Goal: Information Seeking & Learning: Learn about a topic

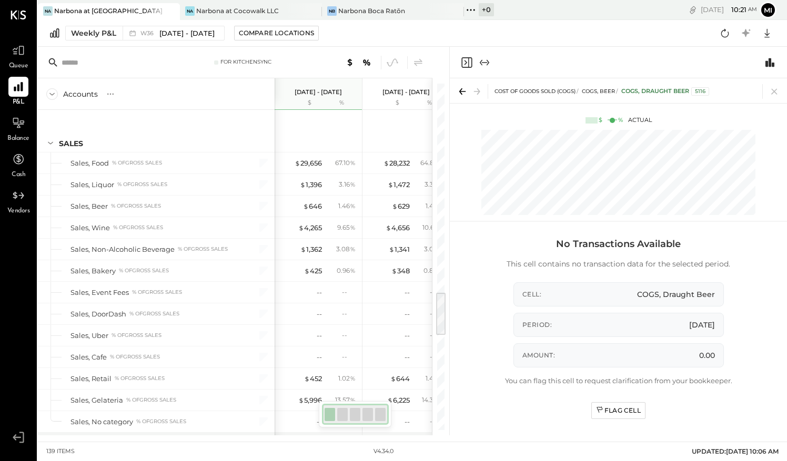
scroll to position [1602, 0]
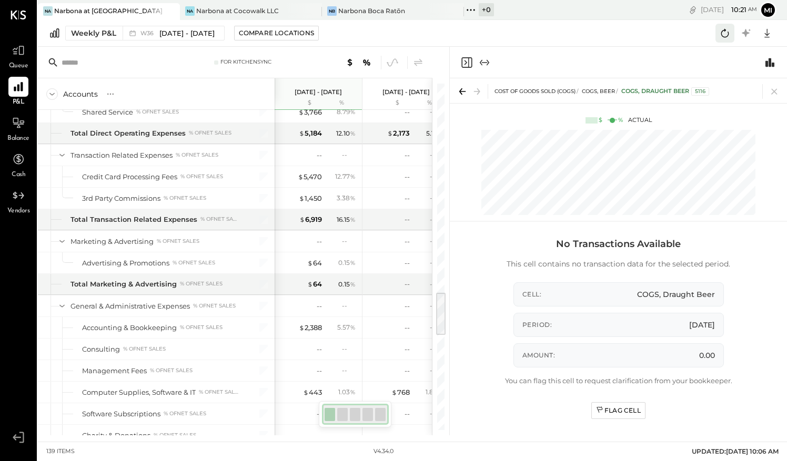
click at [729, 32] on icon at bounding box center [725, 33] width 14 height 14
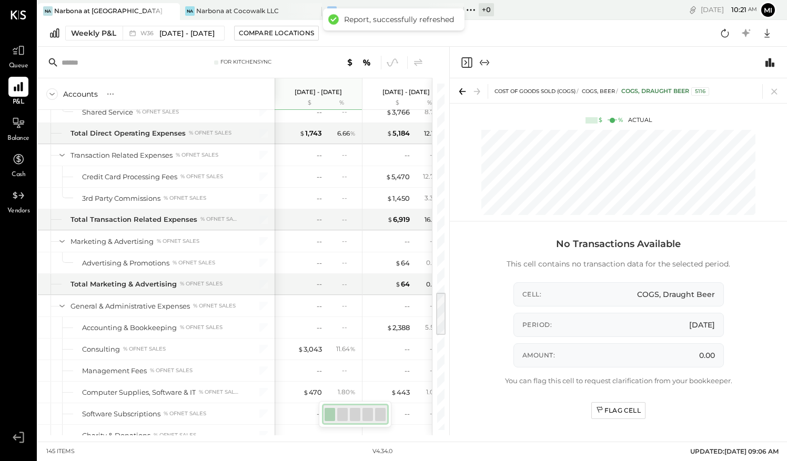
click at [9, 12] on div "Queue P&L Balance Cash Vendors v 4.34.0" at bounding box center [18, 230] width 37 height 461
click at [17, 16] on icon at bounding box center [19, 15] width 16 height 9
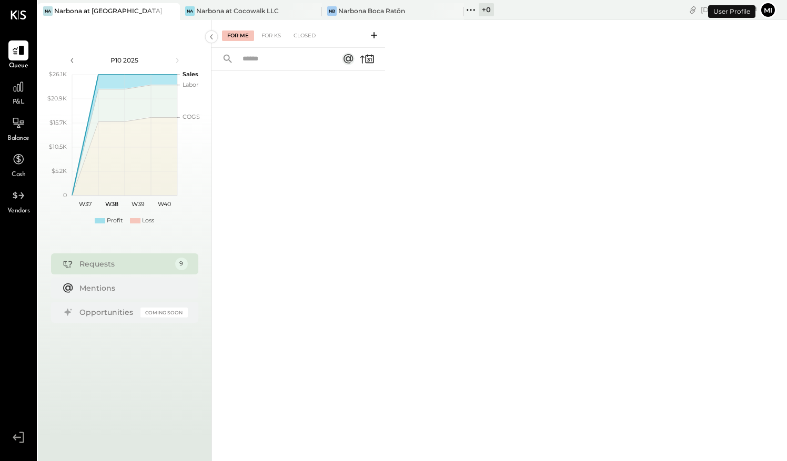
click at [106, 11] on div "Narbona at [GEOGRAPHIC_DATA] LLC" at bounding box center [109, 10] width 110 height 9
click at [14, 92] on icon at bounding box center [18, 87] width 11 height 11
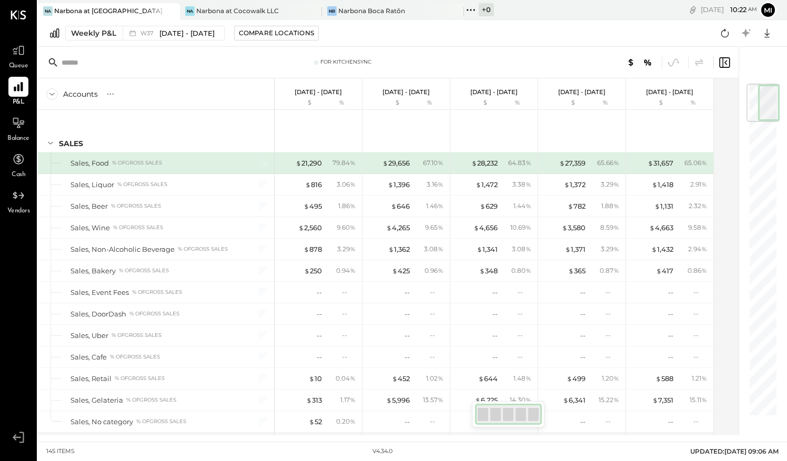
drag, startPoint x: 767, startPoint y: 103, endPoint x: 773, endPoint y: 95, distance: 9.8
click at [773, 95] on div at bounding box center [762, 103] width 33 height 38
click at [724, 31] on icon at bounding box center [725, 33] width 8 height 8
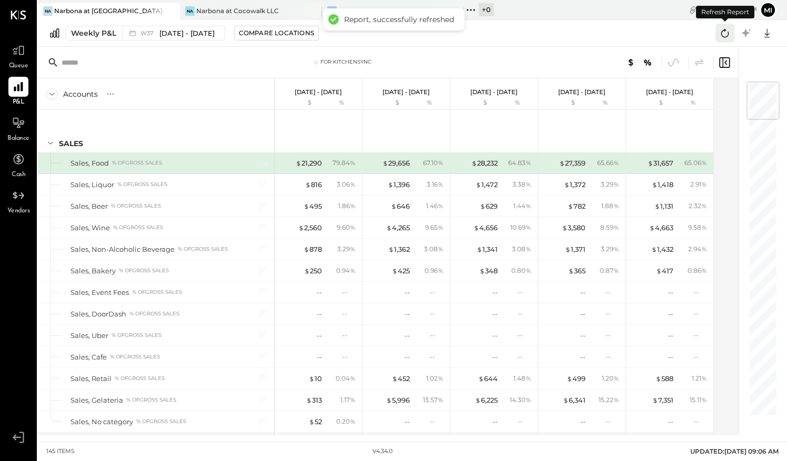
click at [724, 31] on icon at bounding box center [725, 33] width 8 height 8
click at [729, 37] on icon at bounding box center [725, 33] width 14 height 14
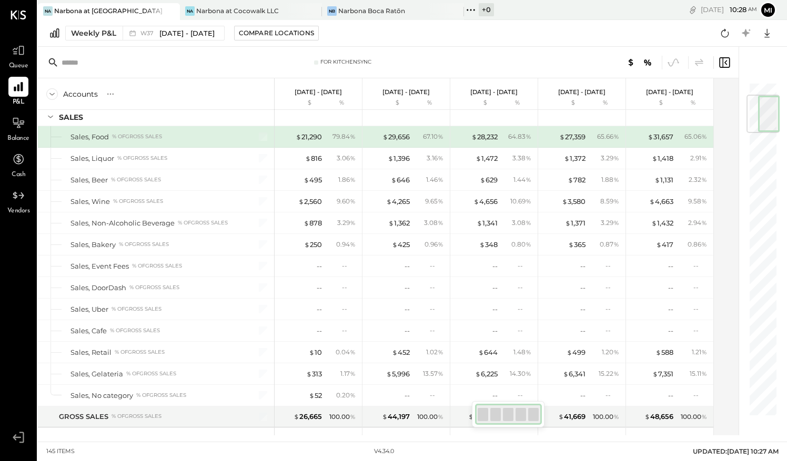
scroll to position [93, 0]
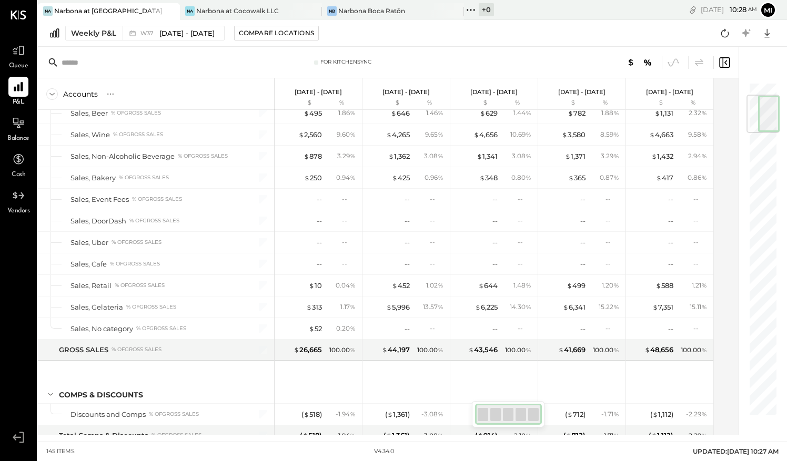
drag, startPoint x: 764, startPoint y: 112, endPoint x: 764, endPoint y: 125, distance: 13.2
click at [764, 125] on div at bounding box center [762, 114] width 33 height 38
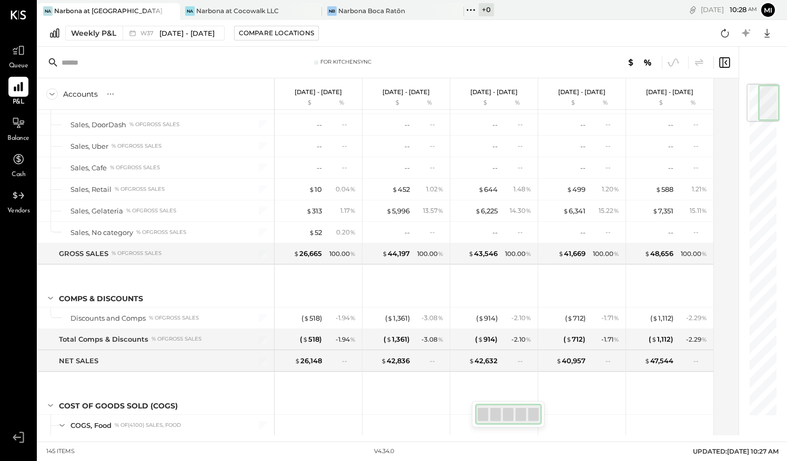
scroll to position [0, 0]
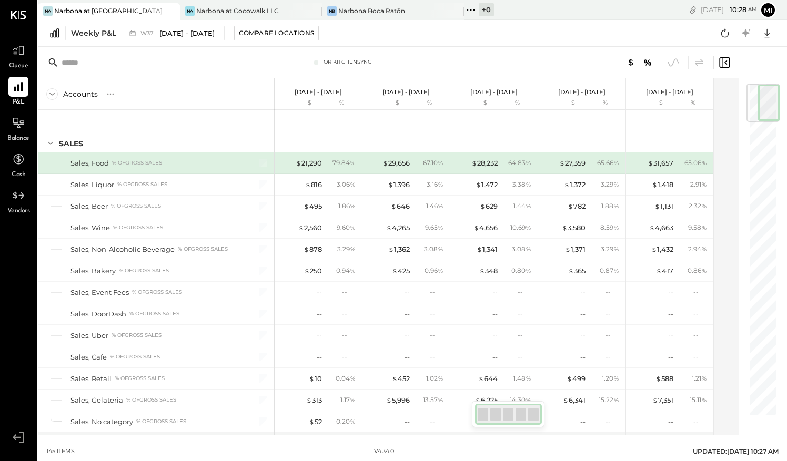
drag, startPoint x: 765, startPoint y: 125, endPoint x: 766, endPoint y: 96, distance: 29.5
click at [766, 96] on div at bounding box center [762, 103] width 33 height 38
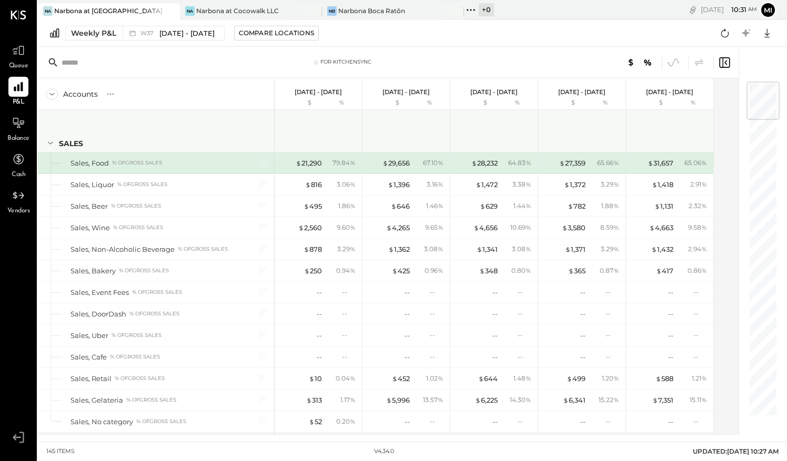
click at [447, 119] on div at bounding box center [405, 131] width 87 height 42
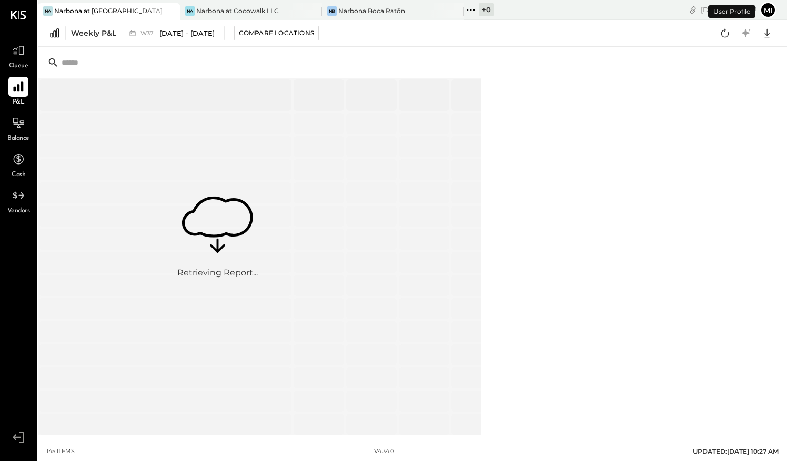
drag, startPoint x: 13, startPoint y: 86, endPoint x: 73, endPoint y: 26, distance: 84.8
click at [13, 86] on icon at bounding box center [18, 86] width 13 height 13
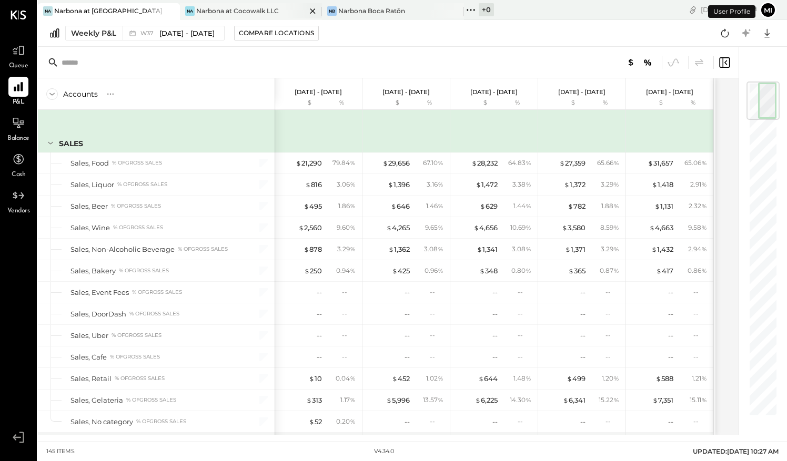
click at [218, 8] on div "Narbona at Cocowalk LLC" at bounding box center [237, 10] width 83 height 9
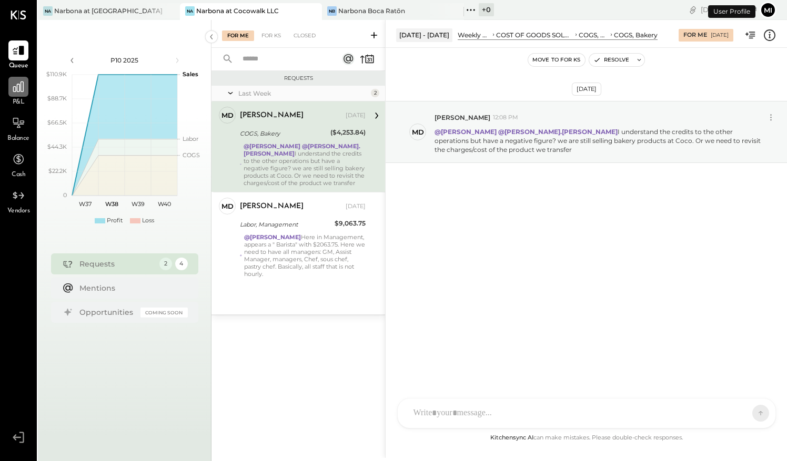
click at [19, 94] on div at bounding box center [18, 87] width 20 height 20
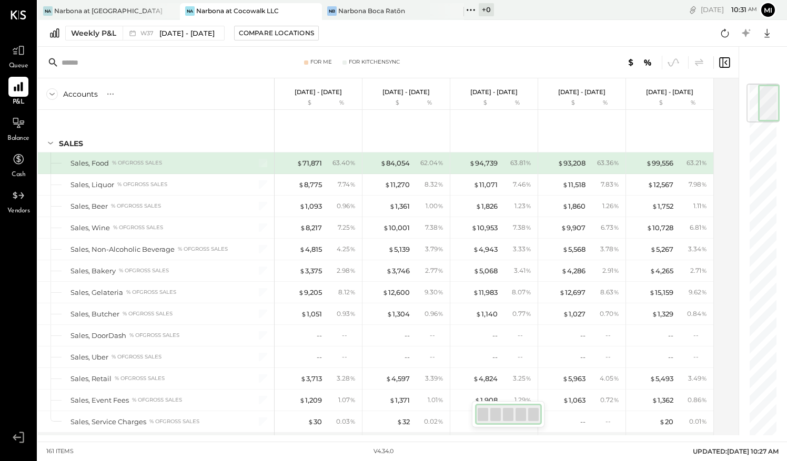
drag, startPoint x: 767, startPoint y: 106, endPoint x: 776, endPoint y: 94, distance: 14.7
click at [776, 94] on div at bounding box center [762, 103] width 33 height 39
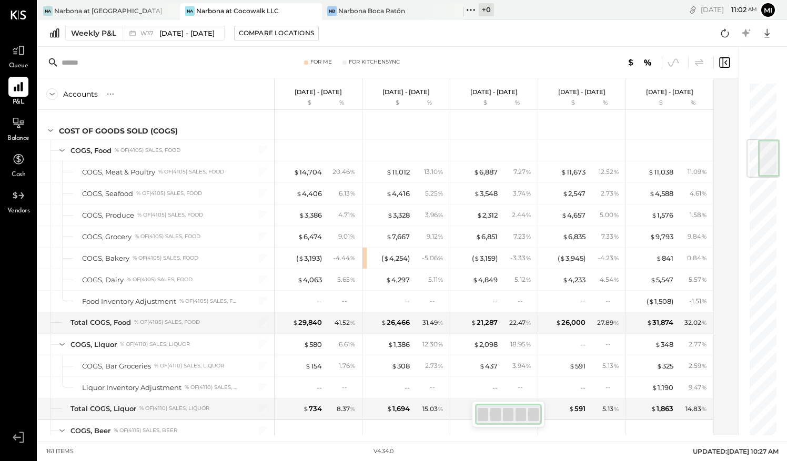
scroll to position [478, 0]
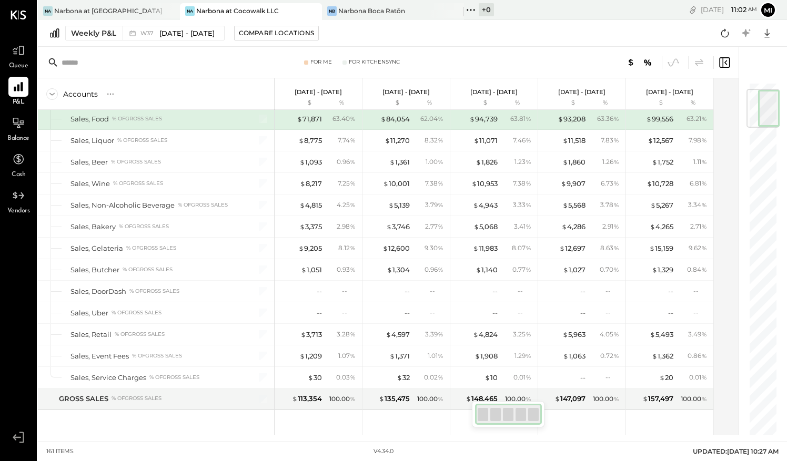
drag, startPoint x: 754, startPoint y: 107, endPoint x: 762, endPoint y: 115, distance: 10.8
click at [762, 115] on div at bounding box center [762, 108] width 33 height 39
